Goal: Task Accomplishment & Management: Use online tool/utility

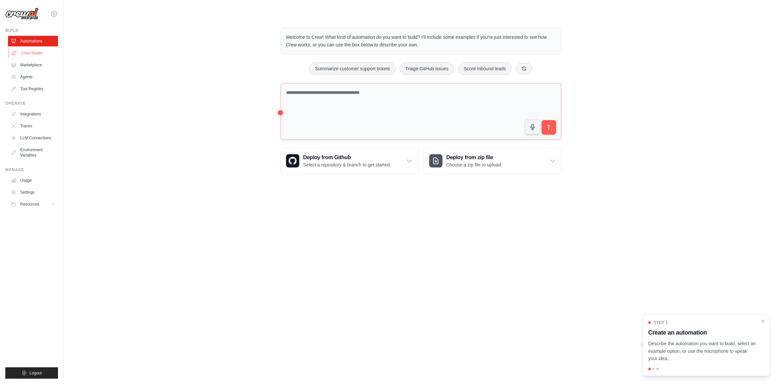
click at [40, 51] on link "Crew Studio" at bounding box center [34, 53] width 50 height 11
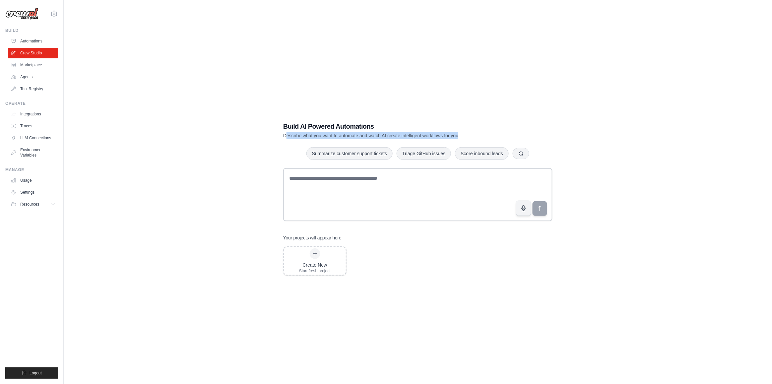
drag, startPoint x: 286, startPoint y: 139, endPoint x: 475, endPoint y: 138, distance: 189.0
click at [475, 138] on p "Describe what you want to automate and watch AI create intelligent workflows fo…" at bounding box center [394, 135] width 223 height 7
click at [379, 158] on button "Summarize customer support tickets" at bounding box center [349, 153] width 86 height 13
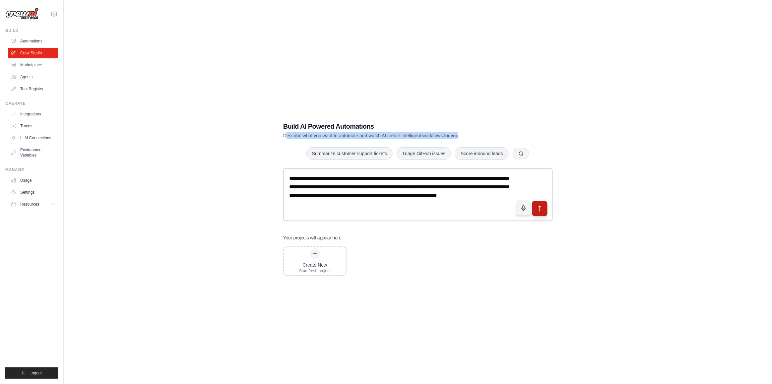
click at [542, 211] on icon "submit" at bounding box center [540, 208] width 7 height 7
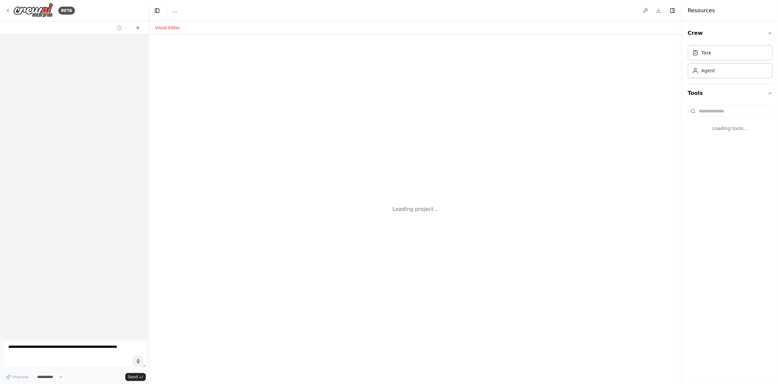
select select "****"
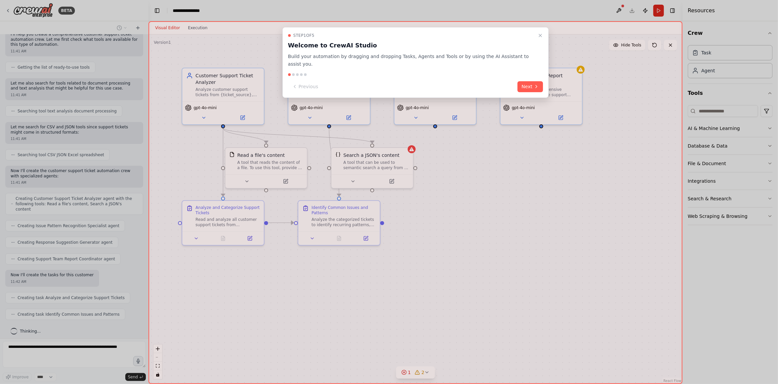
scroll to position [70, 0]
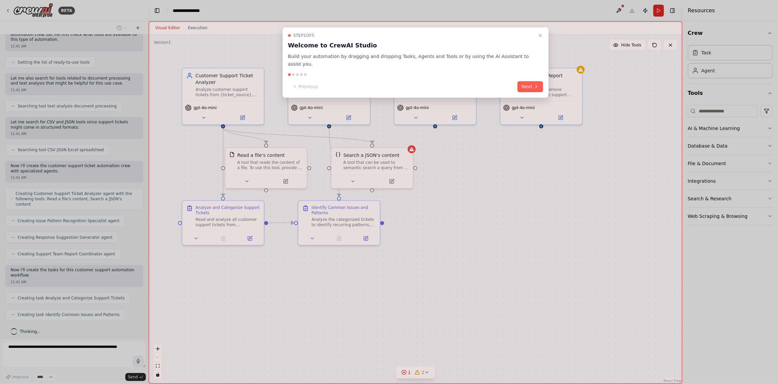
click at [536, 285] on div "Step 1 of 5 Welcome to CrewAI Studio Build your automation by dragging and drop…" at bounding box center [416, 202] width 534 height 363
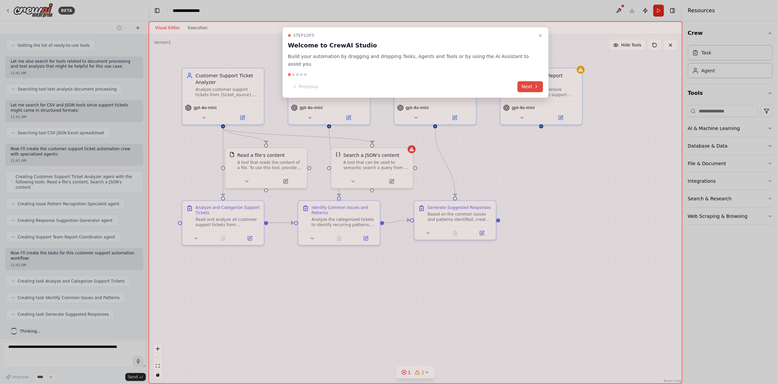
scroll to position [104, 0]
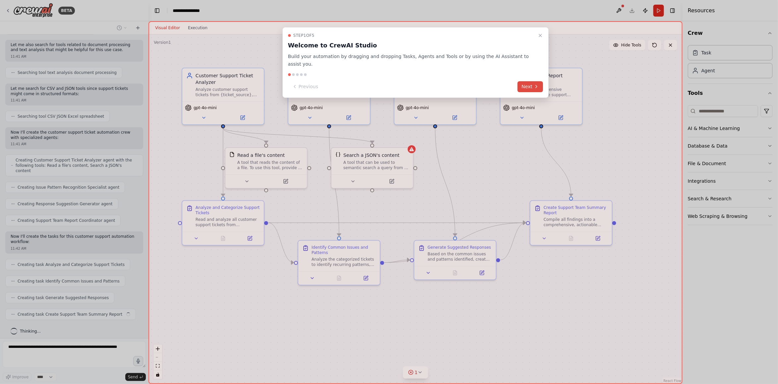
click at [528, 81] on button "Next" at bounding box center [531, 86] width 26 height 11
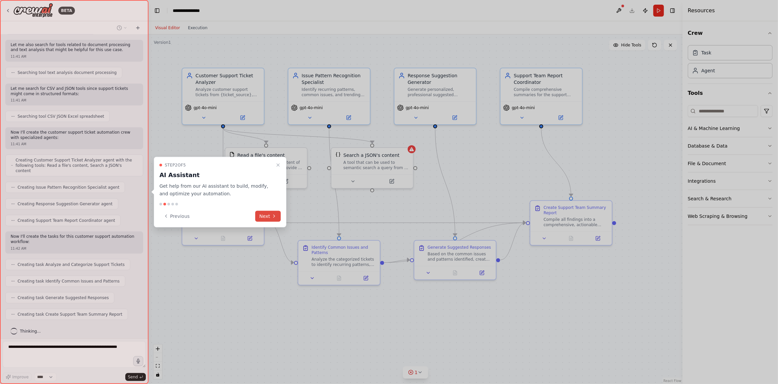
click at [264, 216] on button "Next" at bounding box center [268, 216] width 26 height 11
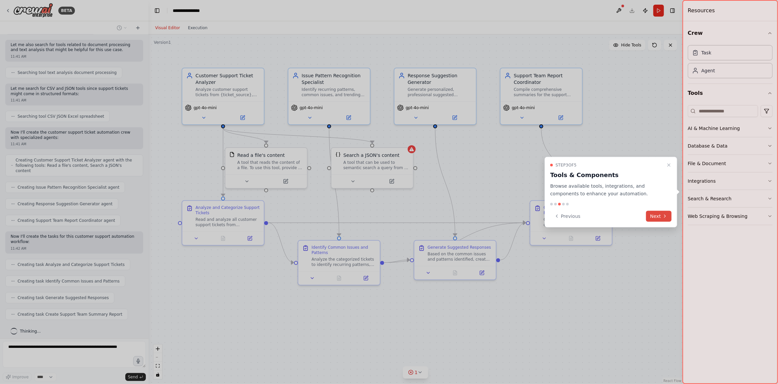
click at [664, 218] on icon at bounding box center [665, 216] width 5 height 5
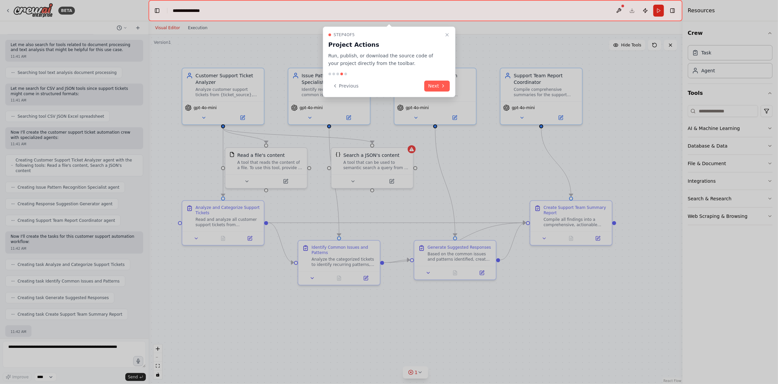
scroll to position [143, 0]
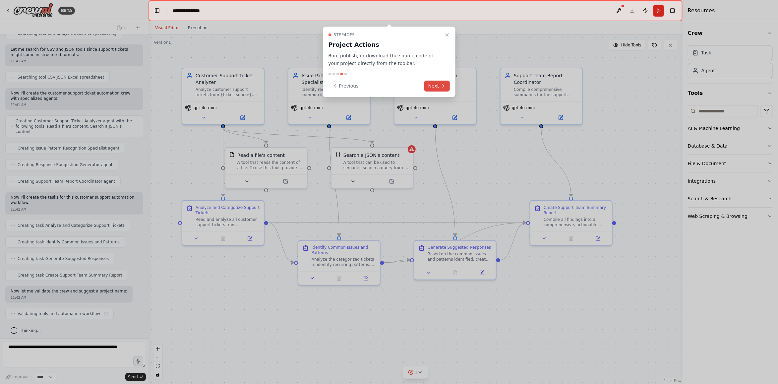
click at [442, 85] on icon at bounding box center [443, 85] width 5 height 5
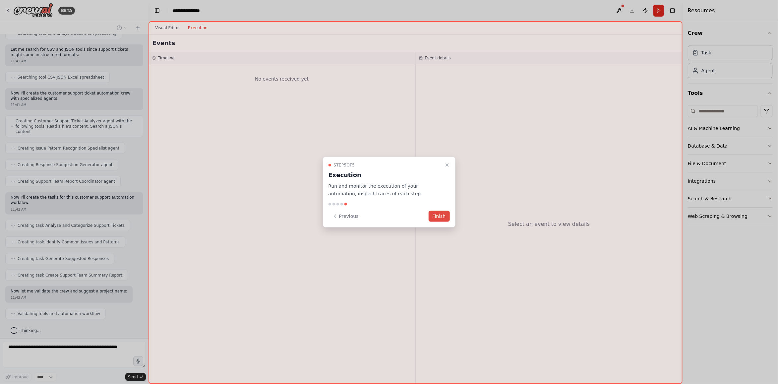
click at [438, 217] on button "Finish" at bounding box center [439, 216] width 21 height 11
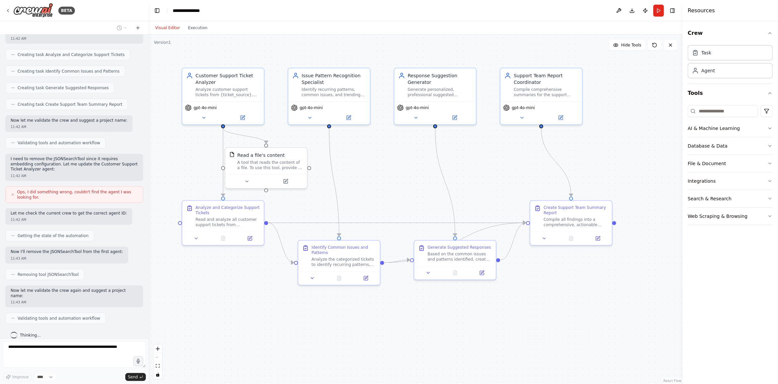
scroll to position [330, 0]
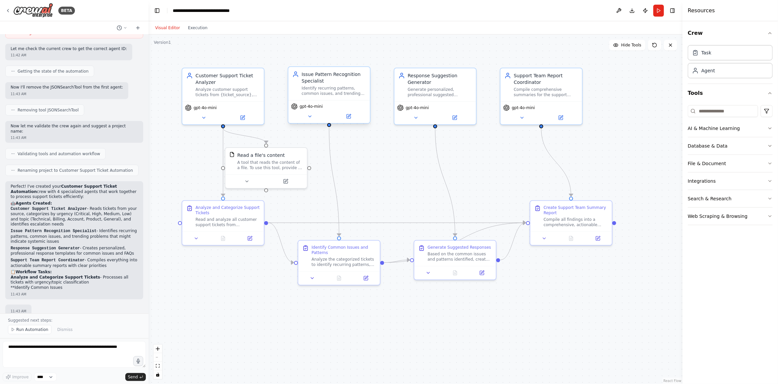
click at [343, 86] on div "Identify recurring patterns, common issues, and trending problems across all an…" at bounding box center [334, 91] width 64 height 11
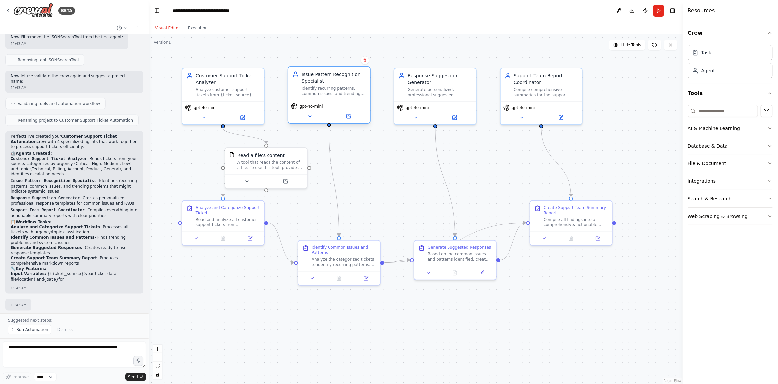
click at [310, 88] on div "Identify recurring patterns, common issues, and trending problems across all an…" at bounding box center [334, 91] width 64 height 11
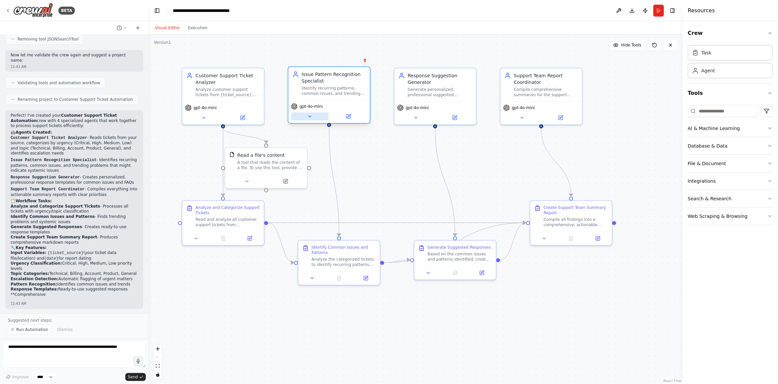
click at [314, 118] on button at bounding box center [309, 116] width 37 height 8
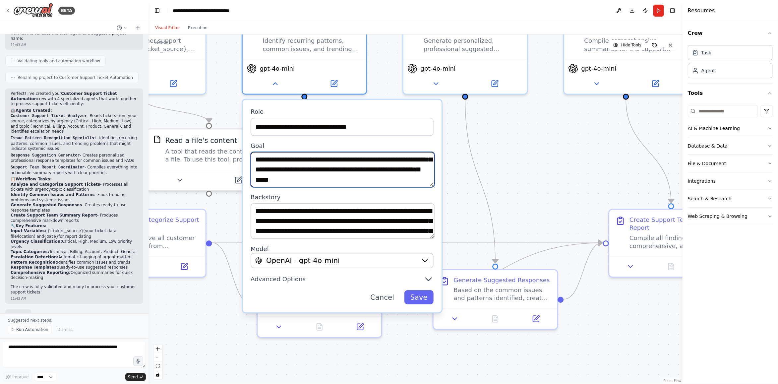
scroll to position [0, 0]
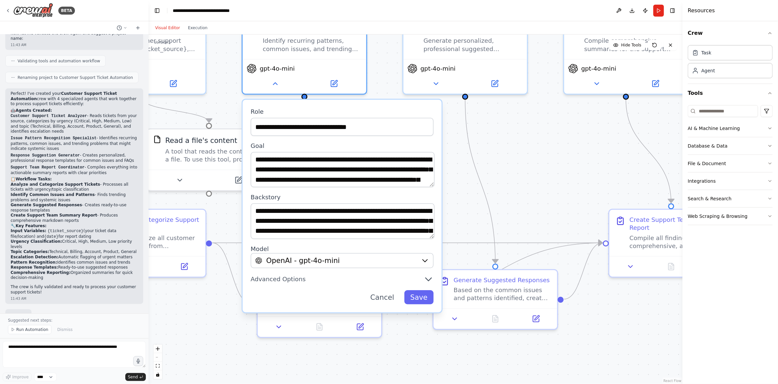
click at [488, 171] on div ".deletable-edge-delete-btn { width: 20px; height: 20px; border: 0px solid #ffff…" at bounding box center [416, 208] width 534 height 349
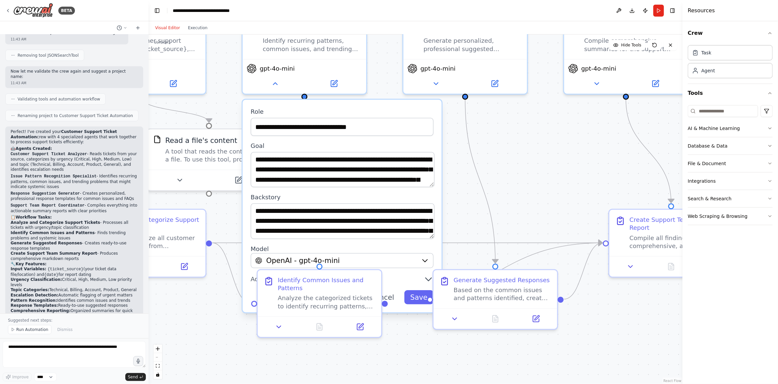
scroll to position [472, 0]
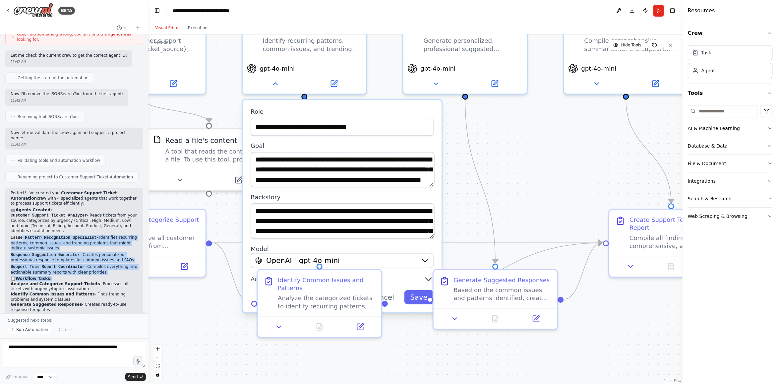
drag, startPoint x: 32, startPoint y: 231, endPoint x: 95, endPoint y: 269, distance: 73.4
click at [95, 269] on div "Perfect! I've created your Customer Support Ticket Automation crew with 4 speci…" at bounding box center [74, 293] width 127 height 204
click at [549, 166] on div ".deletable-edge-delete-btn { width: 20px; height: 20px; border: 0px solid #ffff…" at bounding box center [416, 208] width 534 height 349
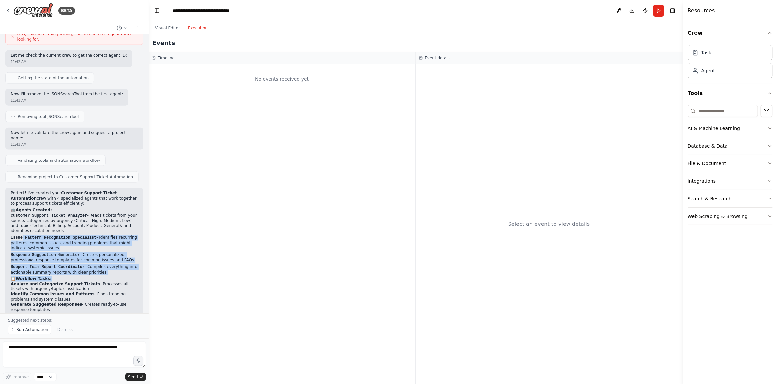
click at [197, 29] on button "Execution" at bounding box center [198, 28] width 28 height 8
click at [164, 28] on button "Visual Editor" at bounding box center [167, 28] width 33 height 8
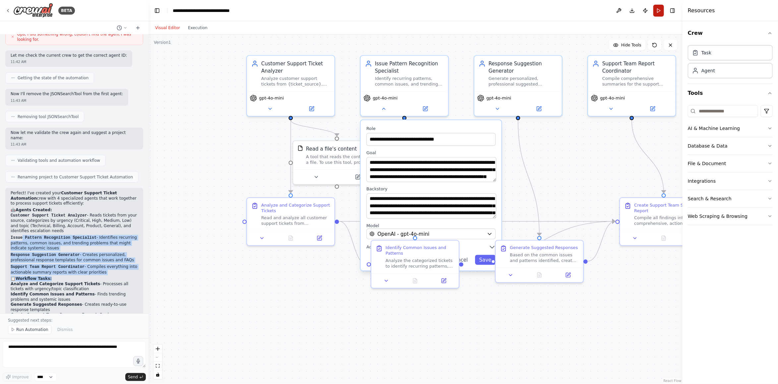
click at [661, 9] on button "Run" at bounding box center [659, 11] width 11 height 12
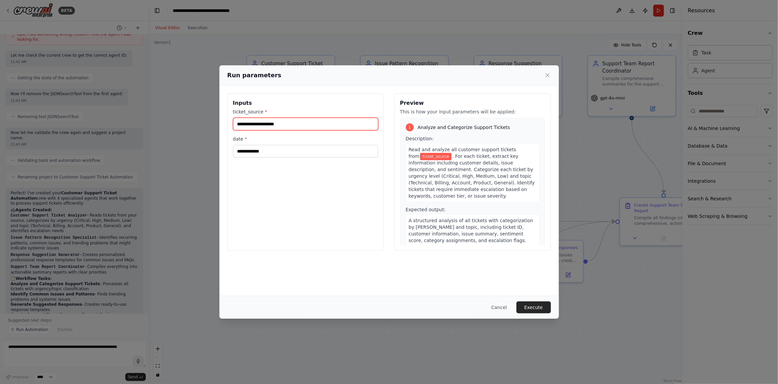
click at [320, 126] on input "ticket_source *" at bounding box center [305, 124] width 145 height 13
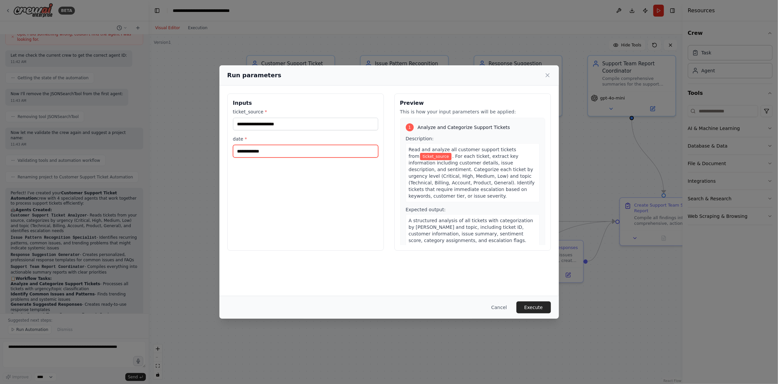
click at [289, 148] on input "date *" at bounding box center [305, 151] width 145 height 13
type input "**********"
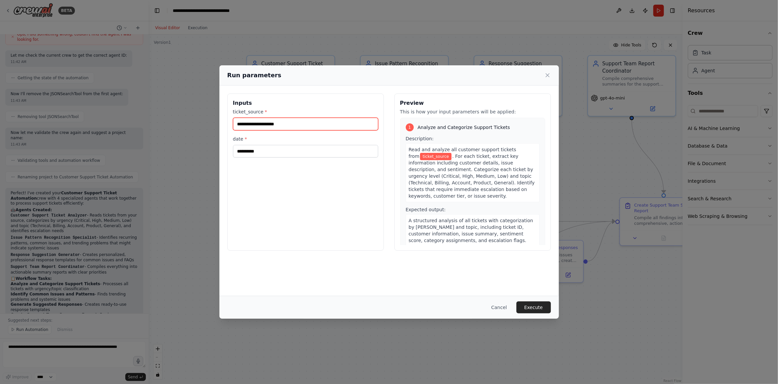
click at [296, 121] on input "ticket_source *" at bounding box center [305, 124] width 145 height 13
type input "*"
type input "**********"
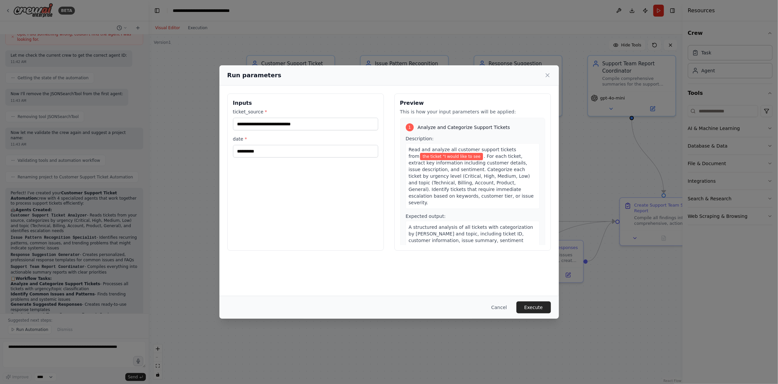
click at [551, 73] on div "Run parameters" at bounding box center [390, 75] width 340 height 20
click at [549, 74] on icon at bounding box center [547, 75] width 7 height 7
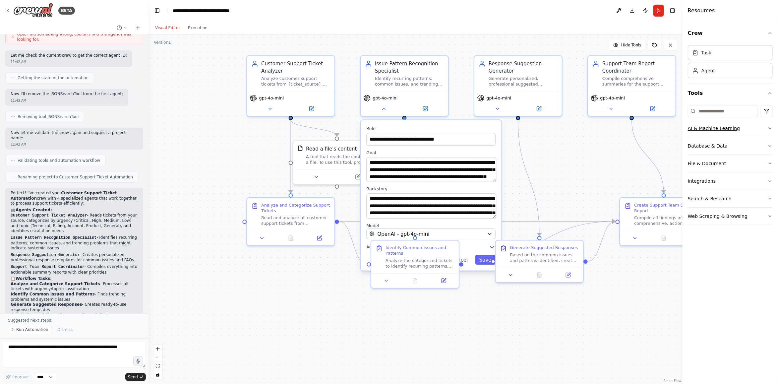
click at [759, 130] on button "AI & Machine Learning" at bounding box center [730, 128] width 85 height 17
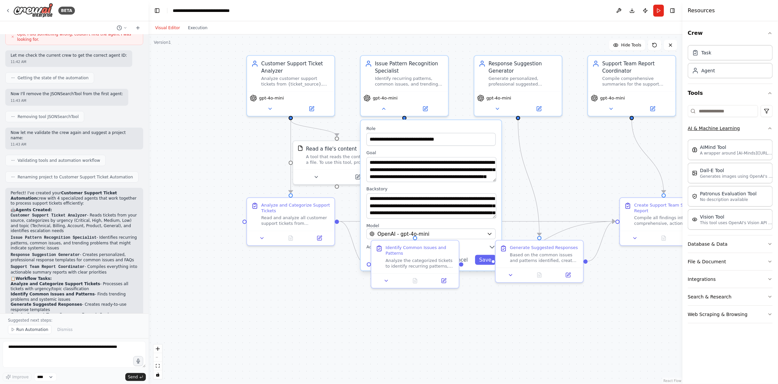
click at [767, 127] on button "AI & Machine Learning" at bounding box center [730, 128] width 85 height 17
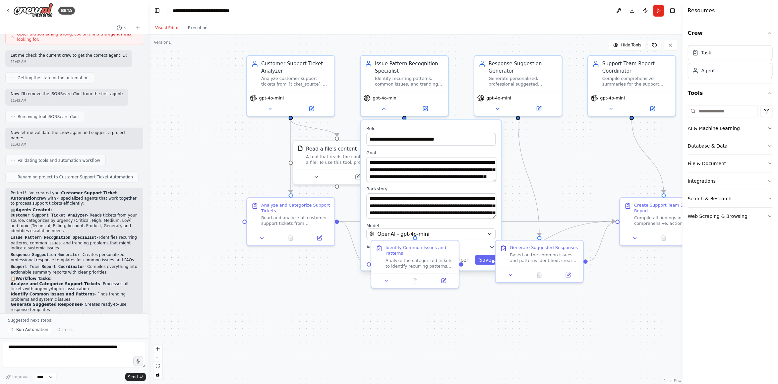
click at [760, 148] on button "Database & Data" at bounding box center [730, 145] width 85 height 17
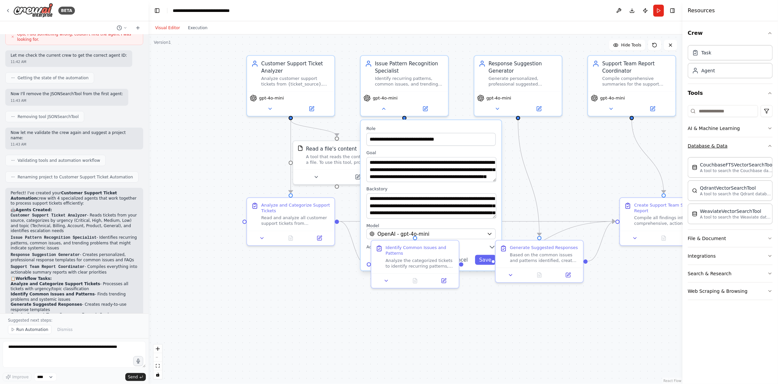
click at [760, 147] on button "Database & Data" at bounding box center [730, 145] width 85 height 17
click at [759, 165] on button "File & Document" at bounding box center [730, 163] width 85 height 17
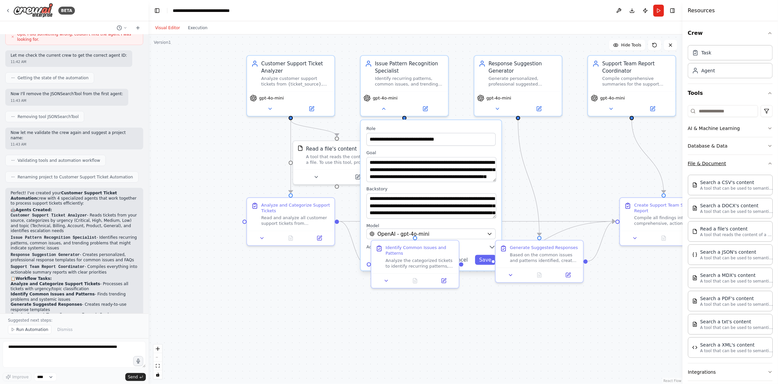
click at [759, 165] on button "File & Document" at bounding box center [730, 163] width 85 height 17
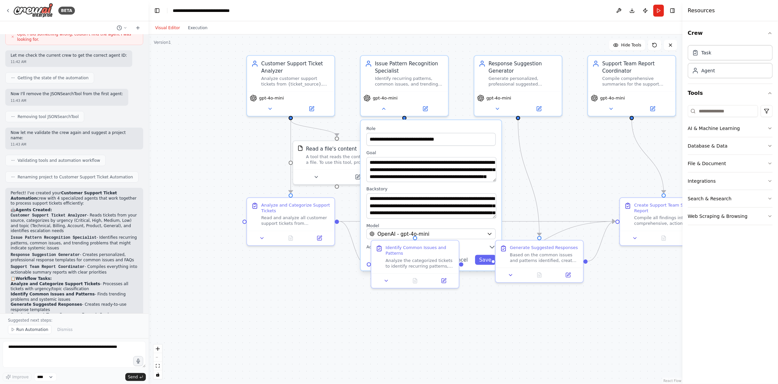
click at [545, 349] on div ".deletable-edge-delete-btn { width: 20px; height: 20px; border: 0px solid #ffff…" at bounding box center [416, 208] width 534 height 349
click at [371, 366] on div ".deletable-edge-delete-btn { width: 20px; height: 20px; border: 0px solid #ffff…" at bounding box center [416, 208] width 534 height 349
click at [313, 314] on div ".deletable-edge-delete-btn { width: 20px; height: 20px; border: 0px solid #ffff…" at bounding box center [416, 208] width 534 height 349
